Goal: Find specific page/section: Find specific page/section

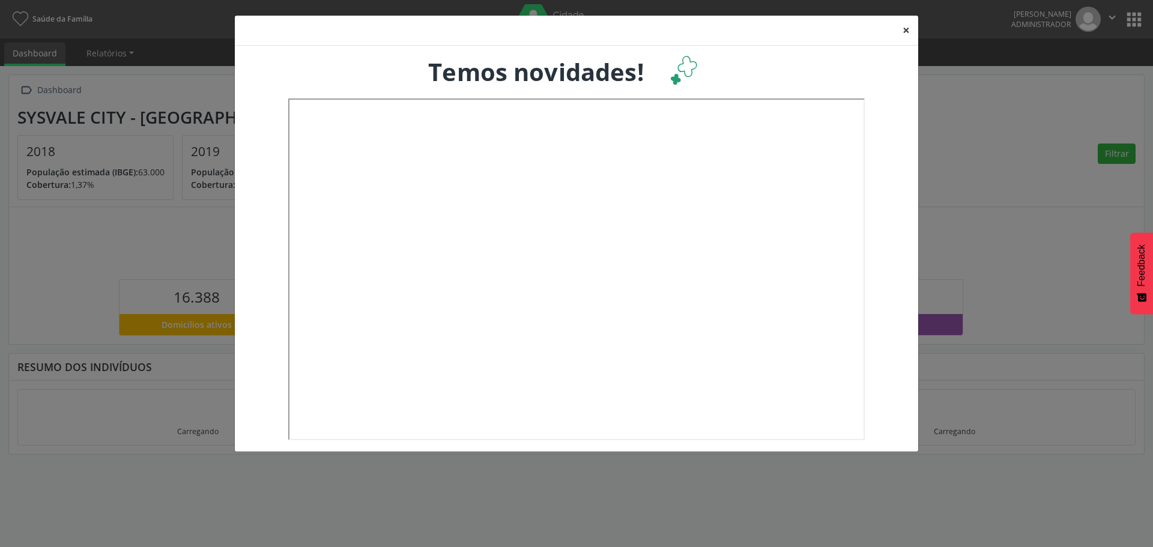
click at [906, 30] on button "×" at bounding box center [906, 30] width 24 height 29
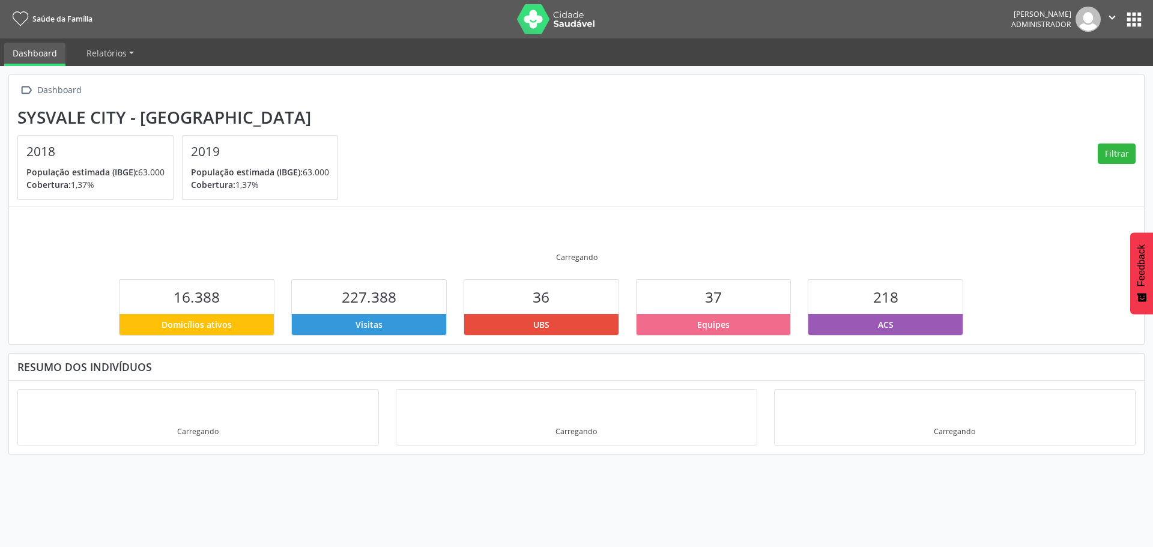
click at [1134, 17] on button "apps" at bounding box center [1133, 19] width 21 height 21
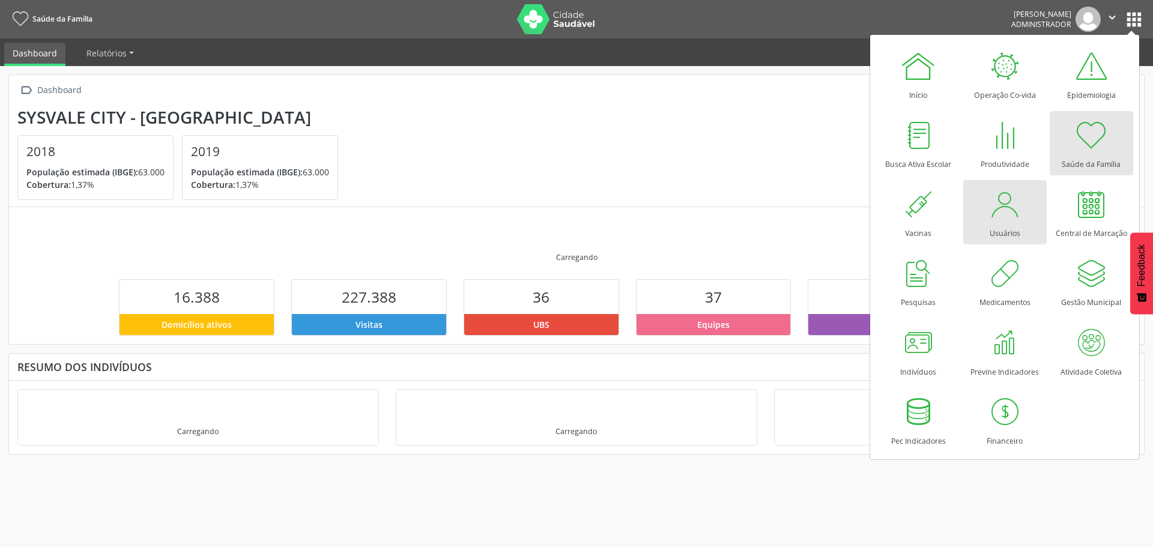
click at [998, 219] on div at bounding box center [1005, 204] width 36 height 36
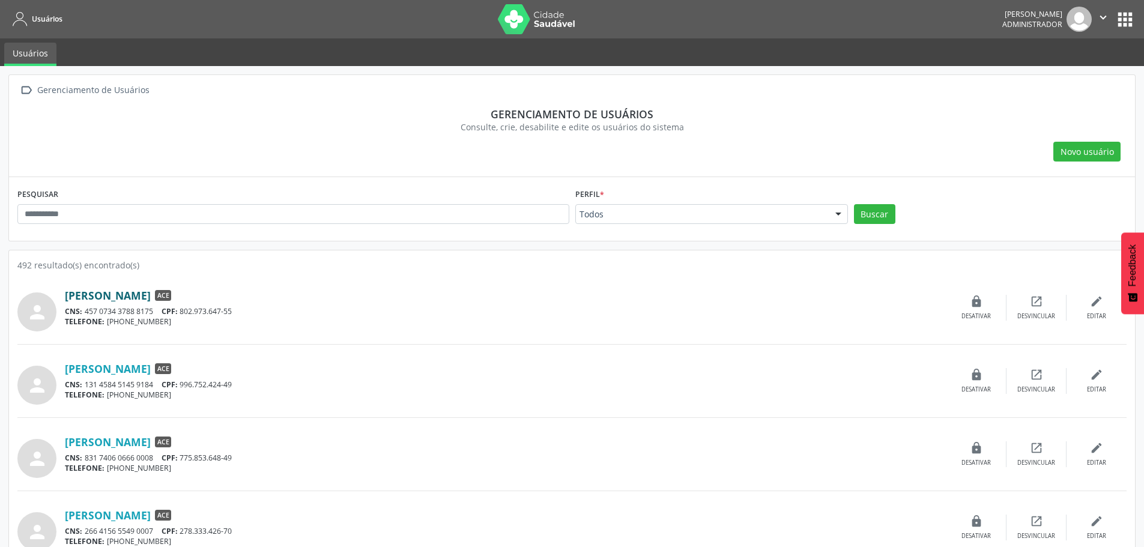
click at [151, 293] on link "Aaron Franco Vasques" at bounding box center [108, 295] width 86 height 13
